Goal: Obtain resource: Obtain resource

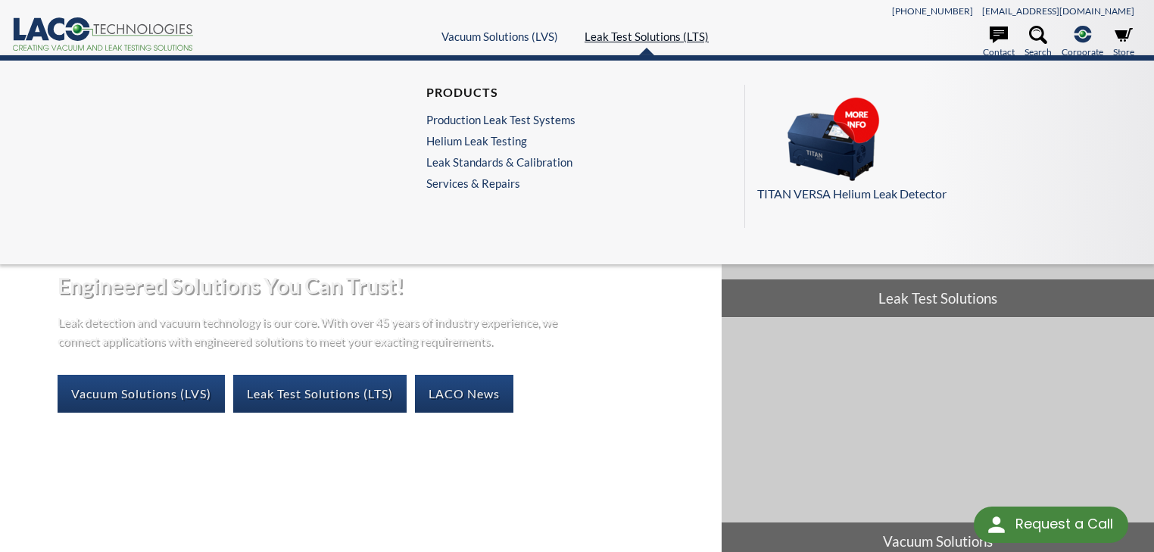
click at [658, 42] on link "Leak Test Solutions (LTS)" at bounding box center [646, 37] width 124 height 14
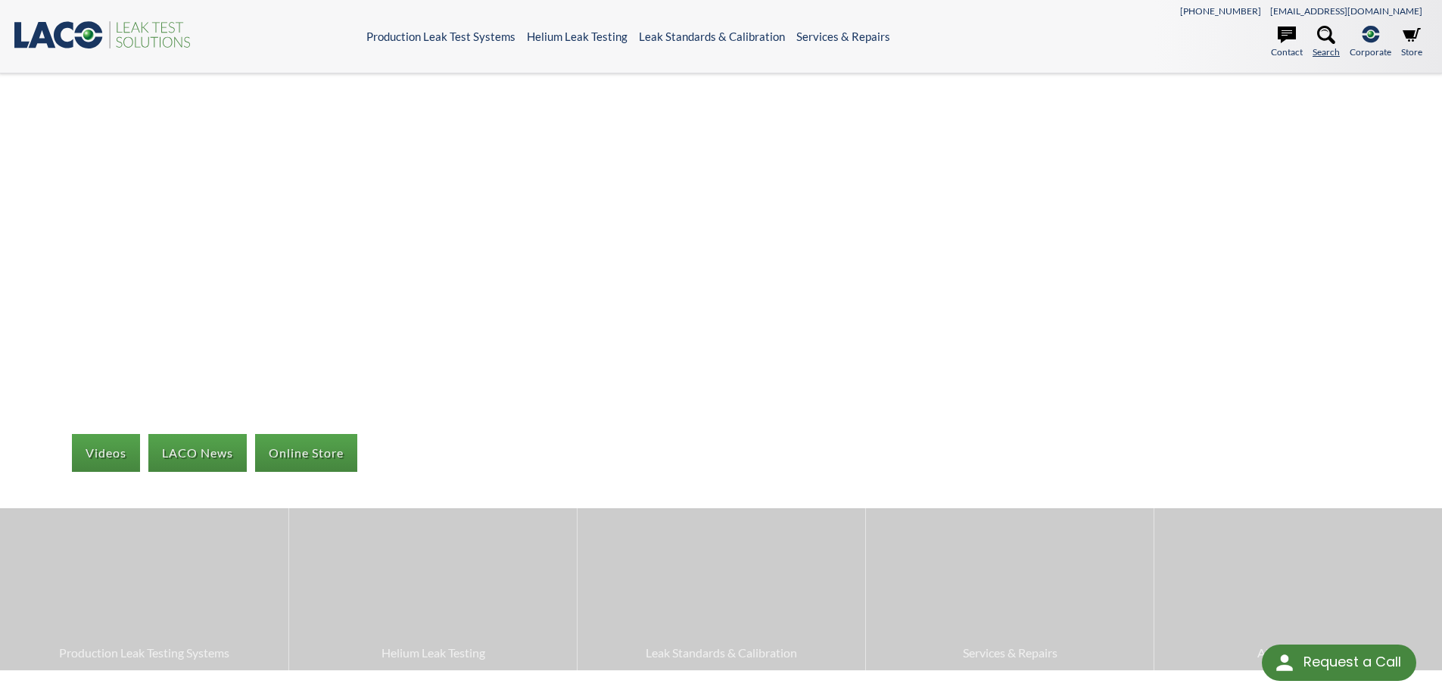
click at [1325, 33] on icon at bounding box center [1326, 35] width 18 height 18
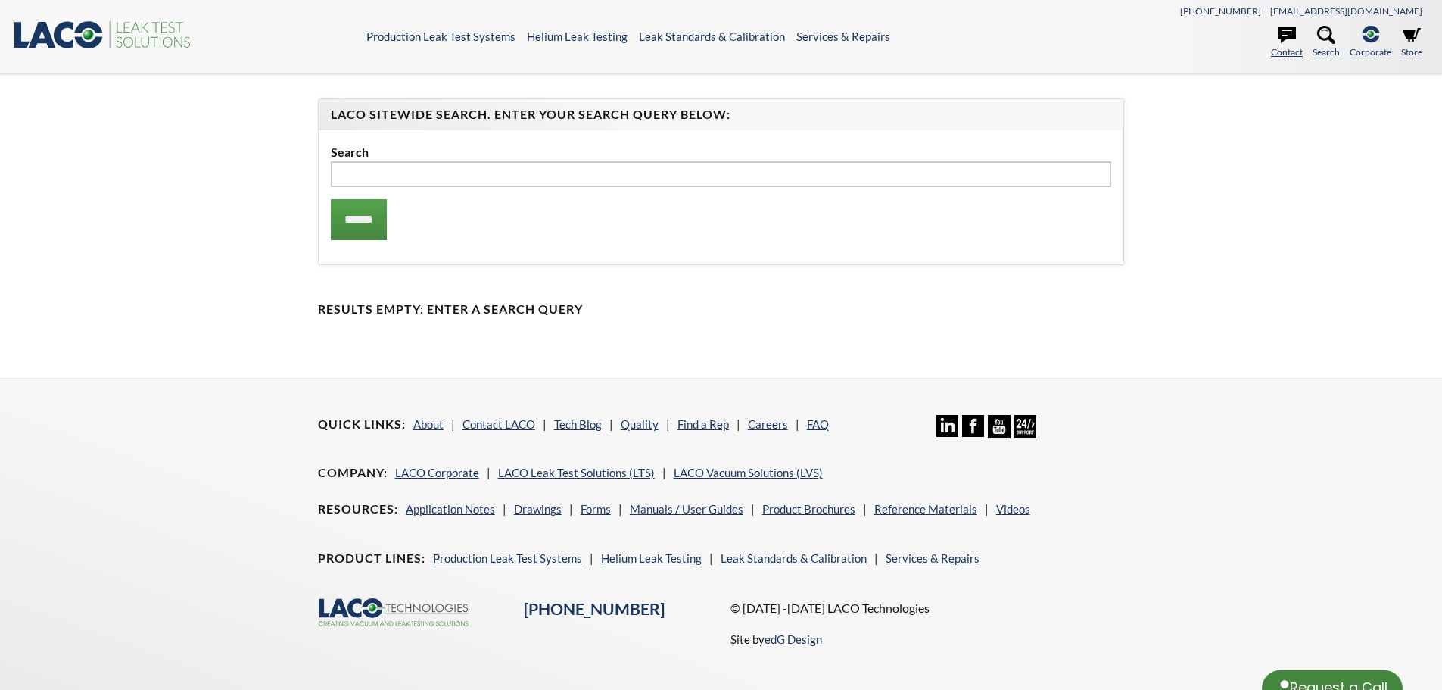
select select "Language Translate Widget"
type input "******"
click at [331, 199] on input "******" at bounding box center [359, 219] width 56 height 41
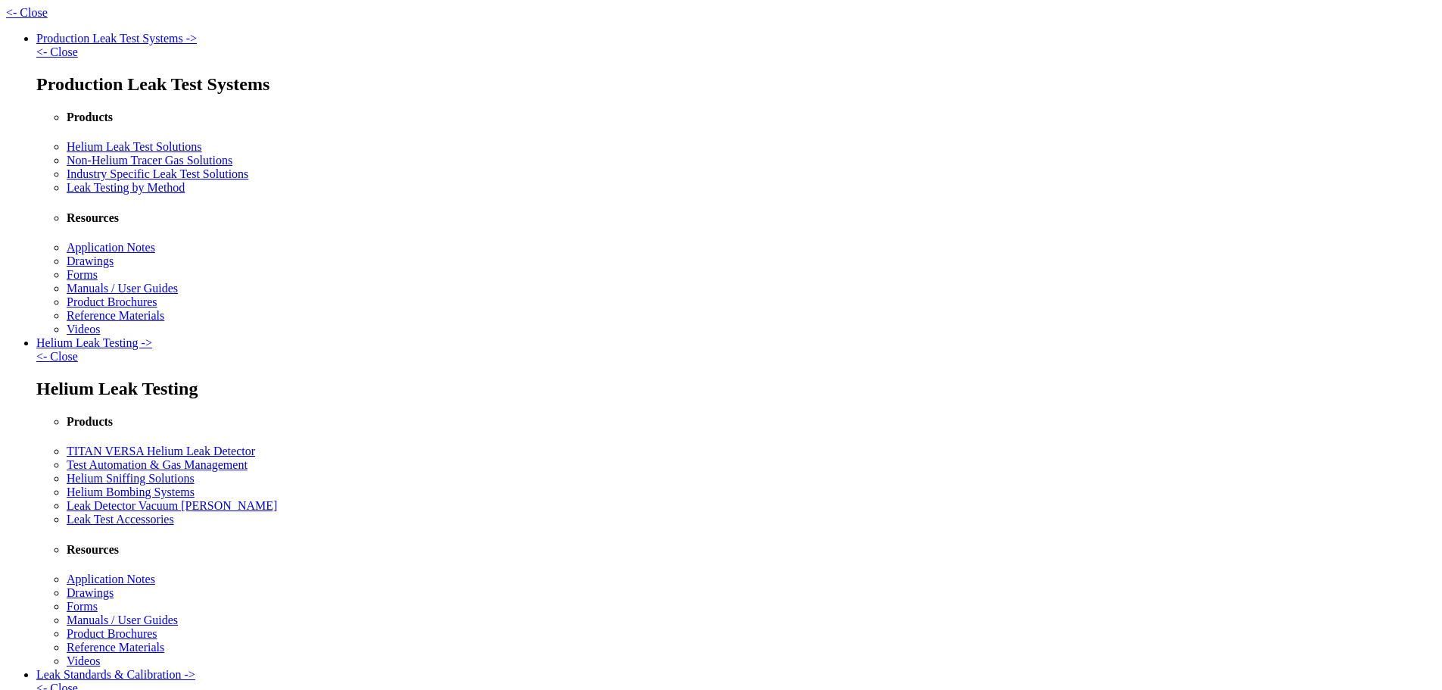
select select "Language Translate Widget"
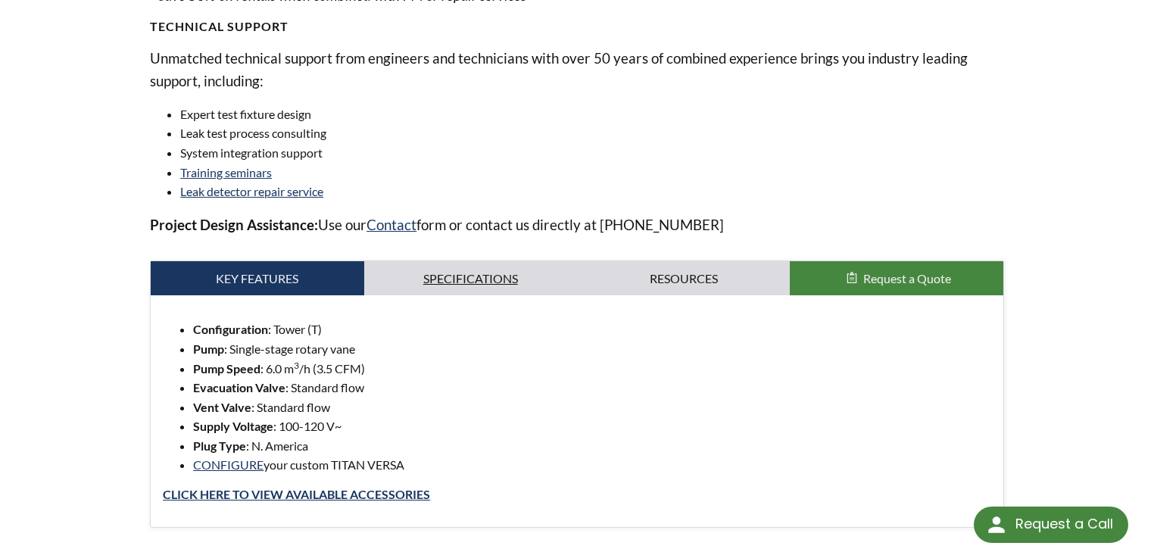
scroll to position [1151, 0]
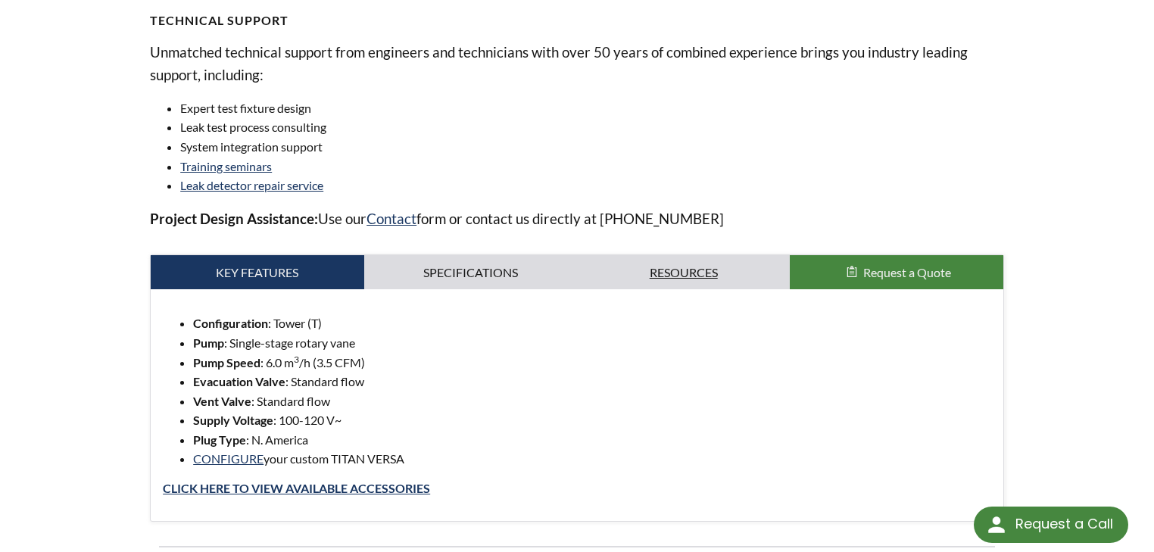
click at [675, 272] on link "Resources" at bounding box center [683, 272] width 213 height 35
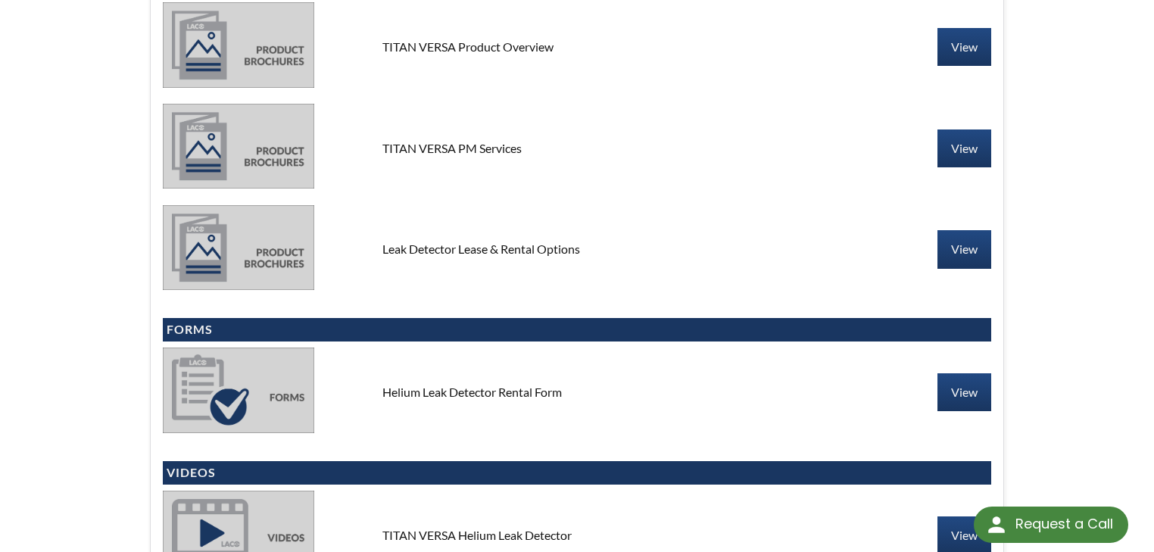
scroll to position [1574, 0]
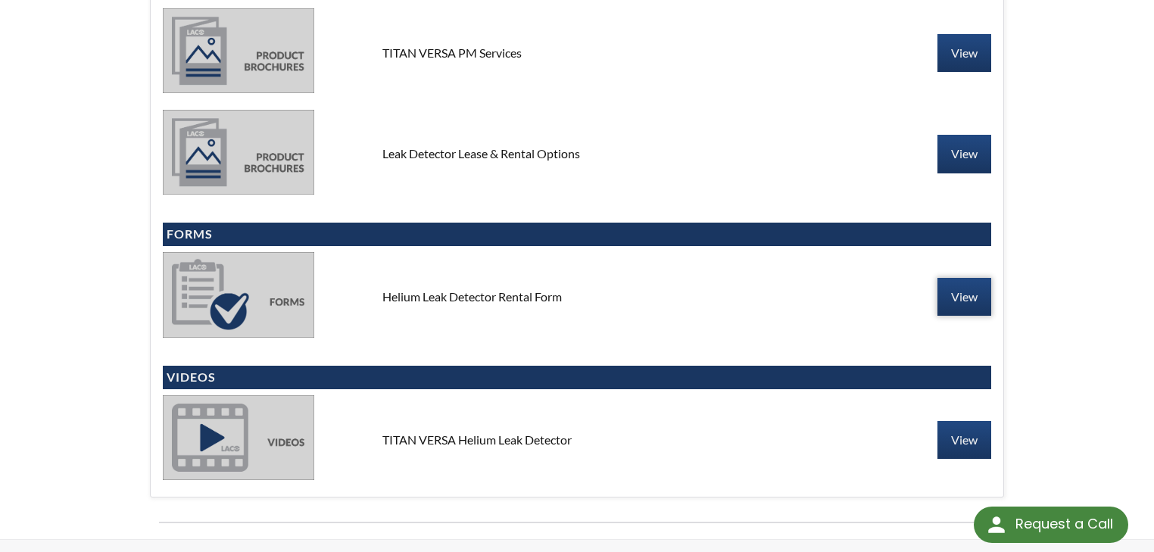
click at [963, 291] on link "View" at bounding box center [964, 297] width 54 height 38
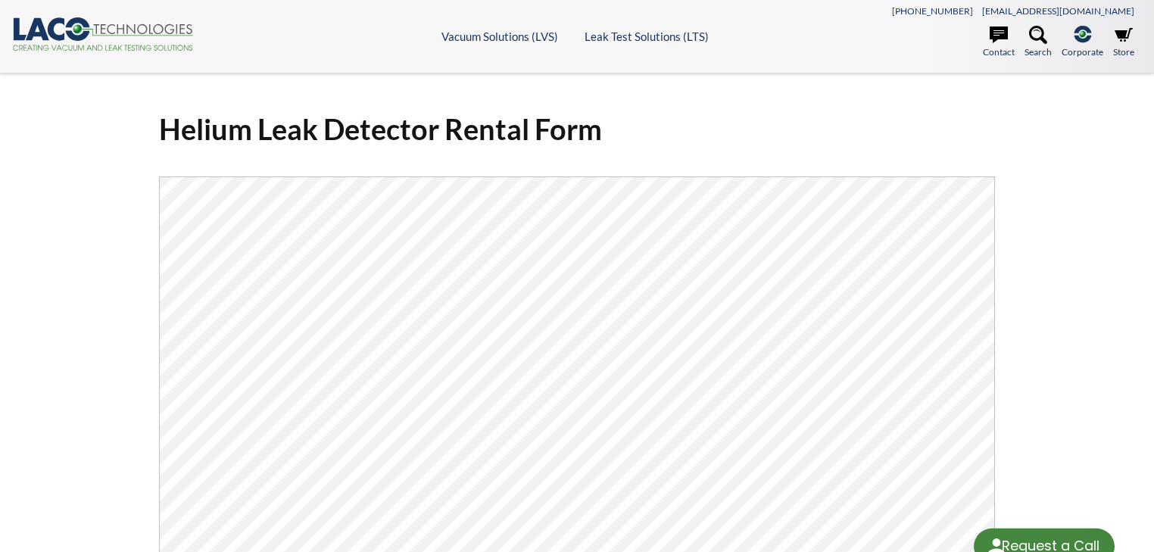
select select "Language Translate Widget"
